Goal: Transaction & Acquisition: Purchase product/service

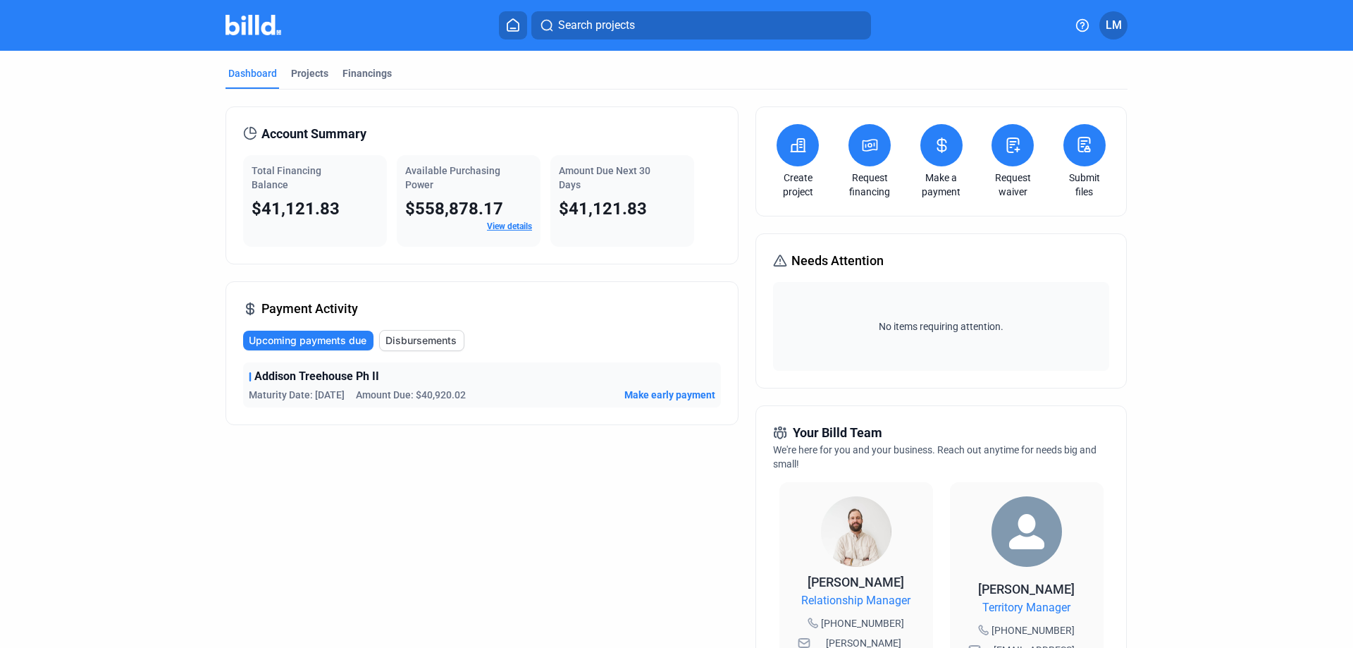
click at [661, 391] on span "Make early payment" at bounding box center [670, 395] width 91 height 14
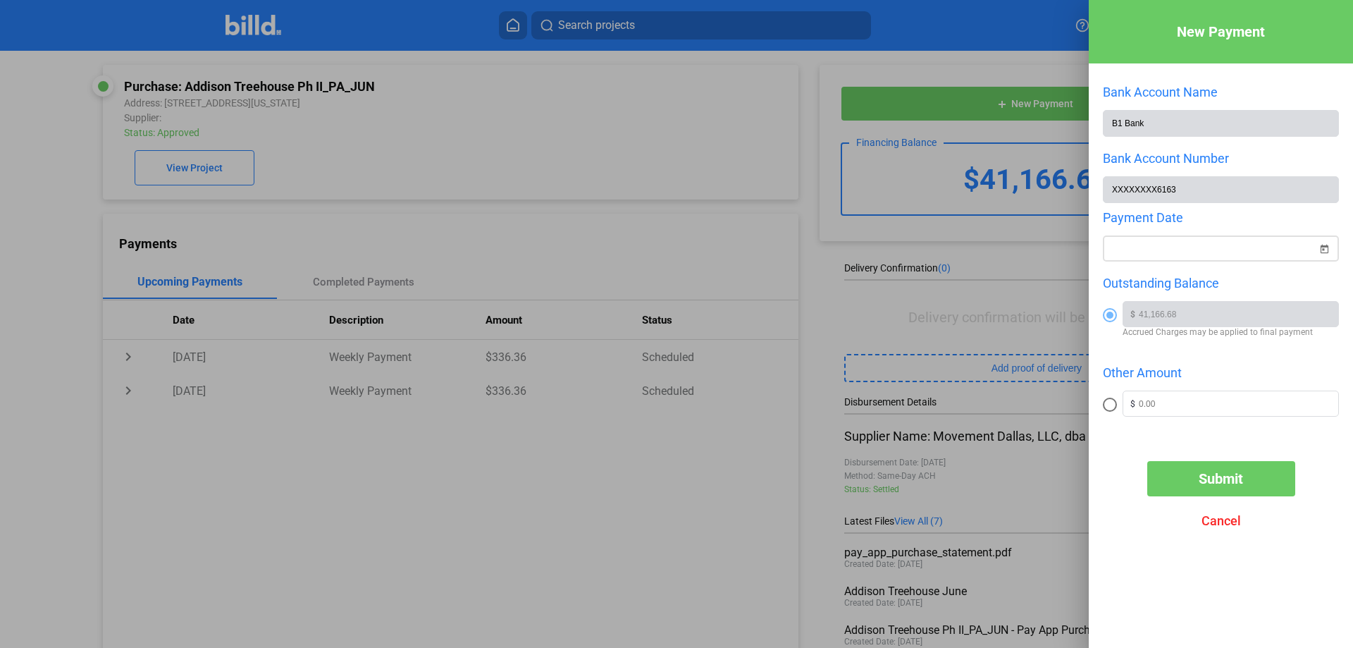
click at [1329, 243] on span "Open calendar" at bounding box center [1325, 240] width 34 height 34
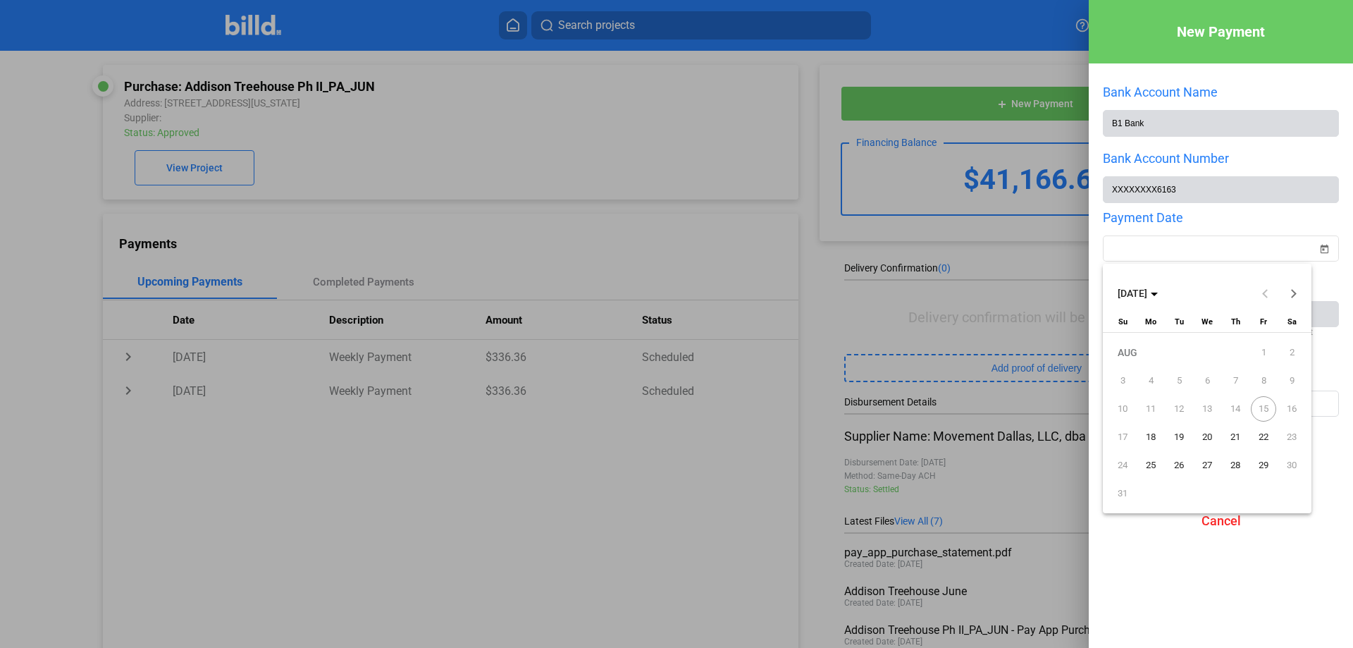
click at [1153, 437] on span "18" at bounding box center [1150, 436] width 25 height 25
type input "[DATE]"
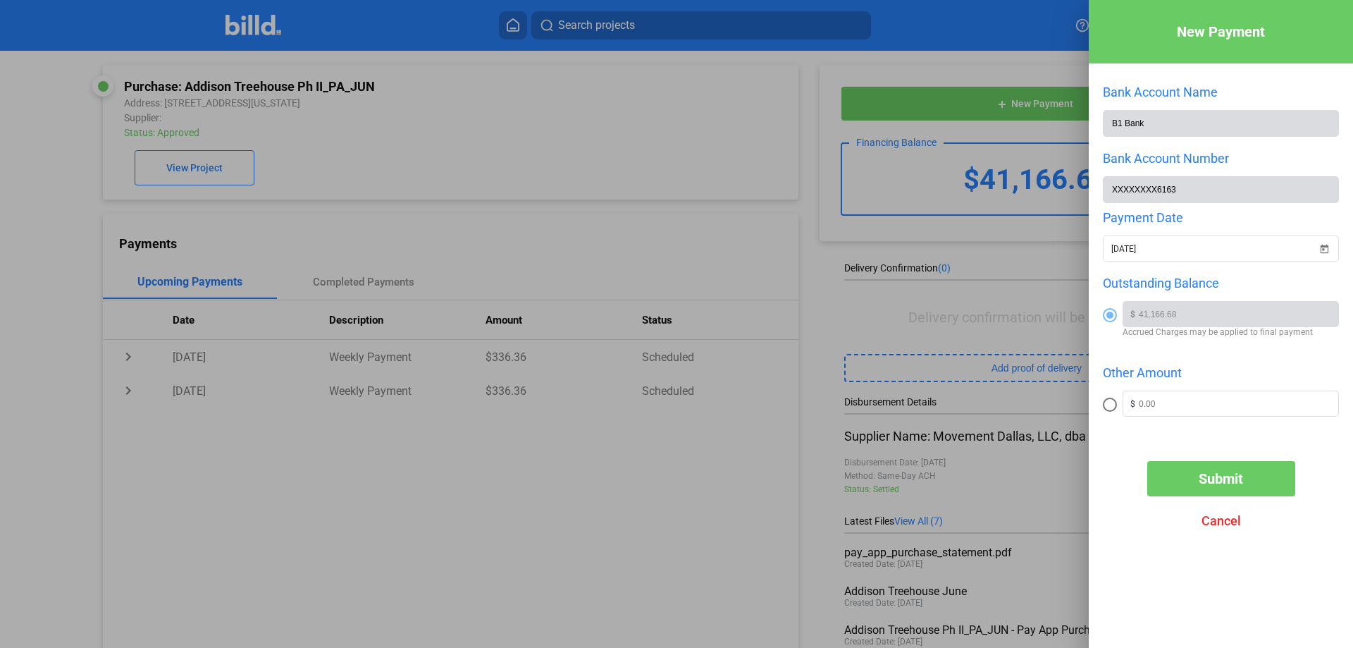
click at [1120, 322] on div "$ 41,166.68 Accrued Charges may be applied to final payment" at bounding box center [1221, 319] width 236 height 36
click at [1172, 490] on button "Submit" at bounding box center [1222, 478] width 148 height 35
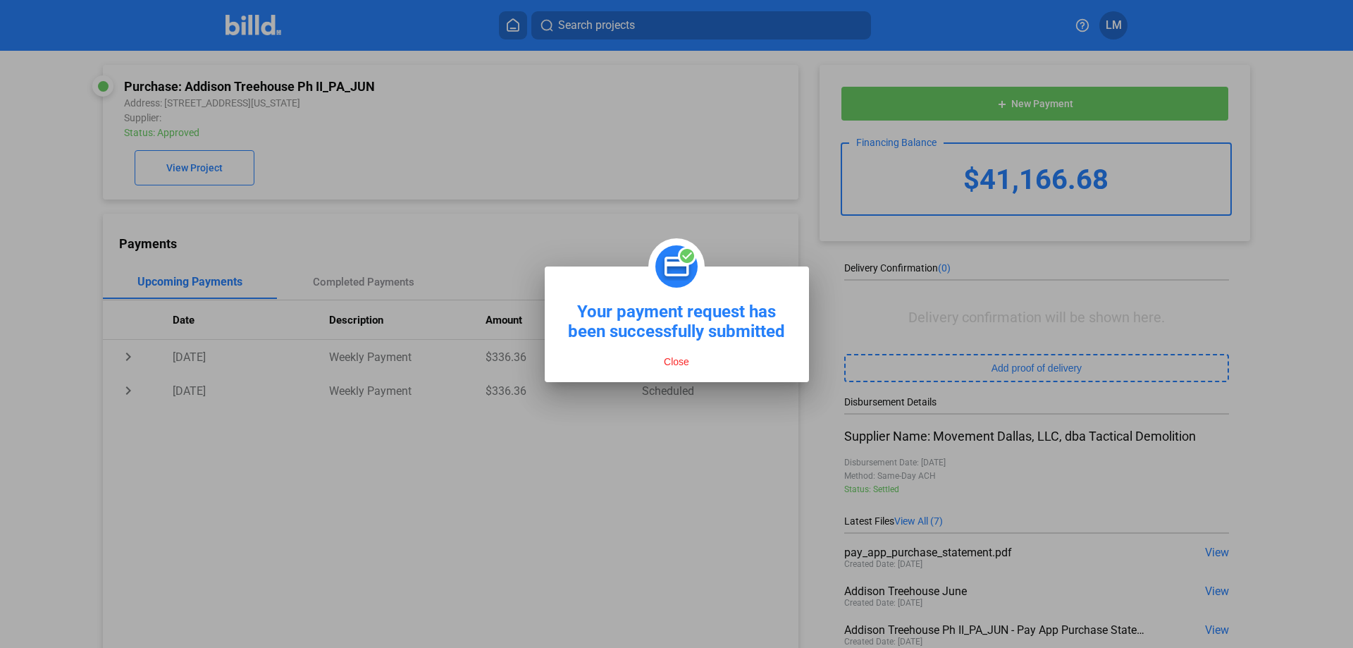
click at [669, 360] on button "Close" at bounding box center [677, 361] width 34 height 13
